Goal: Information Seeking & Learning: Stay updated

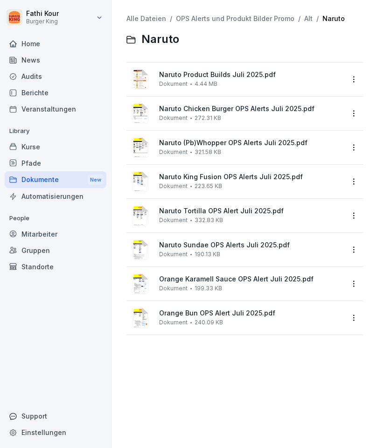
click at [27, 58] on div "News" at bounding box center [56, 60] width 102 height 16
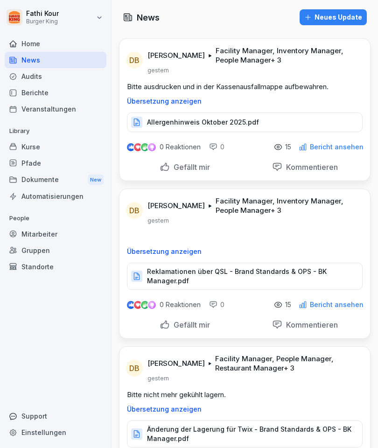
click at [169, 270] on p "Reklamationen über QSL - Brand Standards & OPS - BK Manager.pdf" at bounding box center [250, 276] width 206 height 19
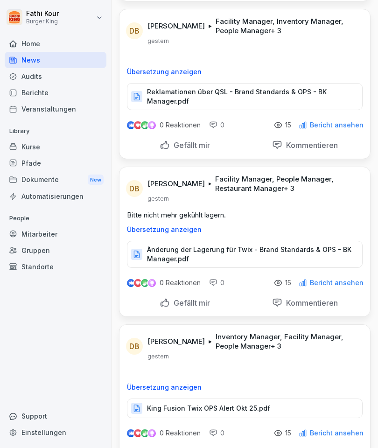
scroll to position [189, 0]
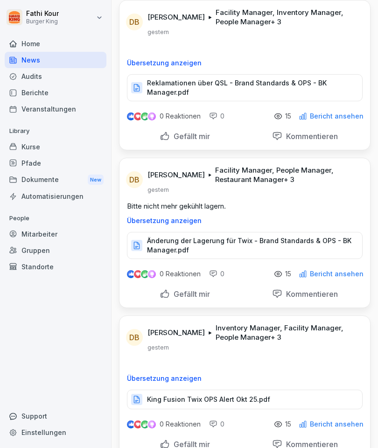
click at [161, 241] on p "Änderung der Lagerung für Twix - Brand Standards & OPS - BK Manager.pdf" at bounding box center [250, 245] width 206 height 19
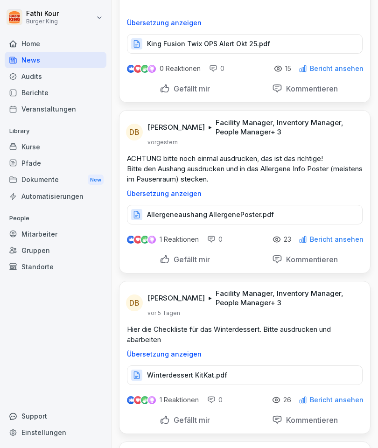
scroll to position [541, 0]
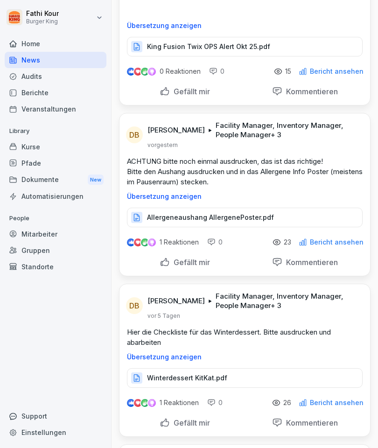
click at [158, 216] on p "Allergeneaushang AllergenePoster.pdf" at bounding box center [210, 217] width 127 height 9
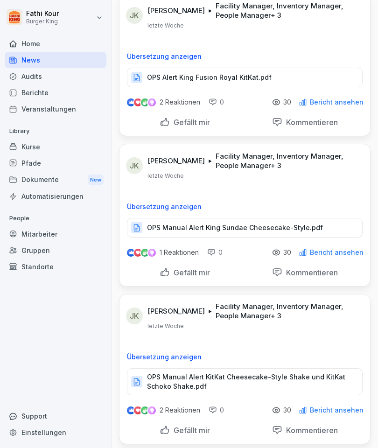
scroll to position [1142, 0]
click at [149, 224] on p "OPS Manual Alert King Sundae Cheesecake-Style.pdf" at bounding box center [235, 228] width 176 height 9
click at [29, 145] on div "Kurse" at bounding box center [56, 147] width 102 height 16
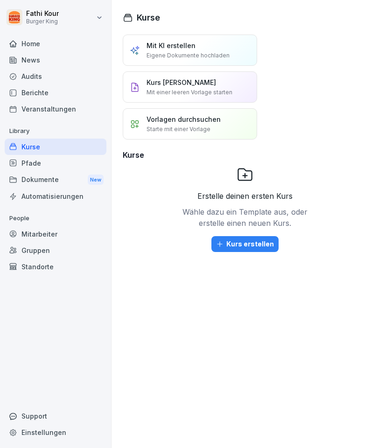
click at [21, 45] on div "Home" at bounding box center [56, 43] width 102 height 16
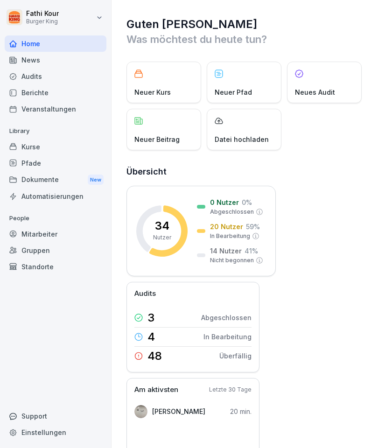
click at [142, 79] on div "Neuer Kurs" at bounding box center [163, 83] width 75 height 42
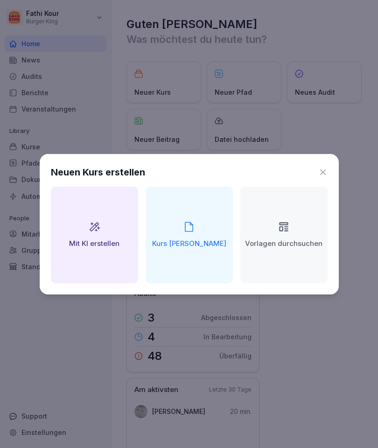
click at [322, 175] on icon at bounding box center [322, 172] width 9 height 9
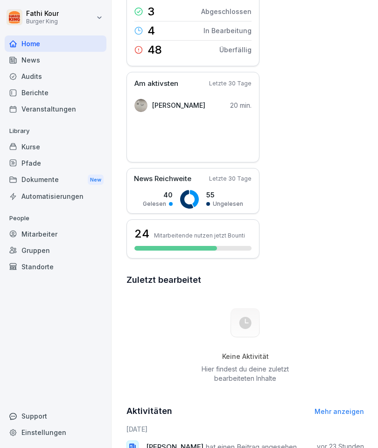
scroll to position [305, 0]
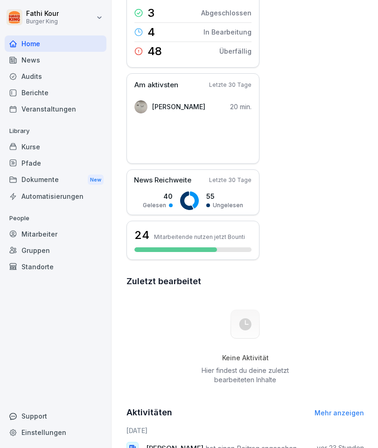
click at [196, 99] on div "[PERSON_NAME] 20 min." at bounding box center [192, 107] width 117 height 19
click at [244, 102] on p "20 min." at bounding box center [240, 107] width 21 height 10
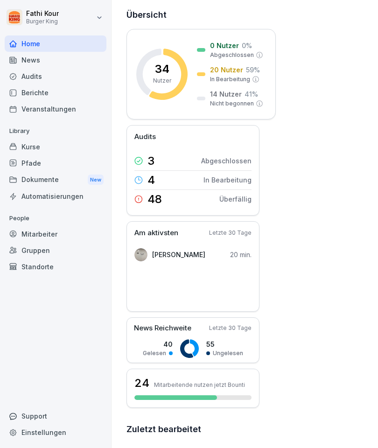
scroll to position [156, 0]
click at [234, 156] on p "Abgeschlossen" at bounding box center [226, 161] width 50 height 10
click at [233, 156] on p "Abgeschlossen" at bounding box center [226, 161] width 50 height 10
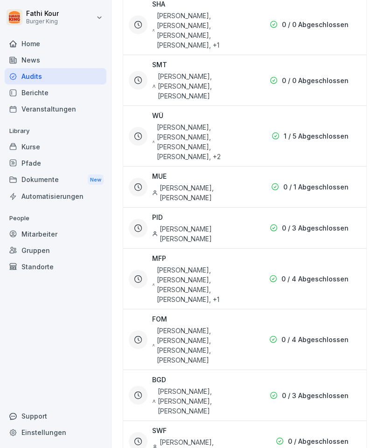
scroll to position [457, 0]
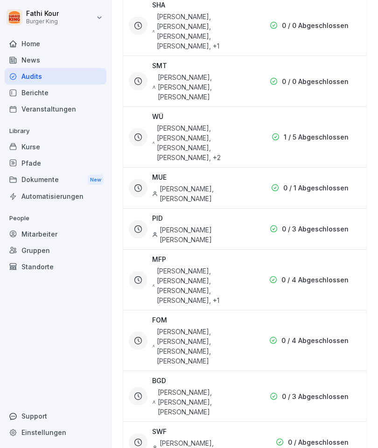
click at [48, 91] on div "Berichte" at bounding box center [56, 92] width 102 height 16
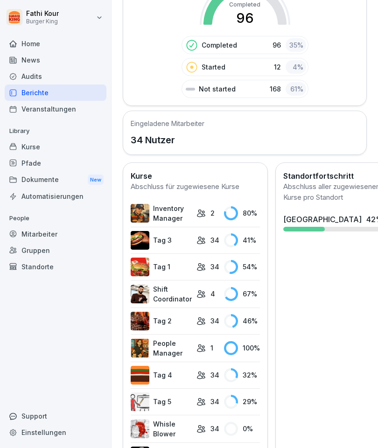
scroll to position [239, 0]
